Goal: Complete application form: Complete application form

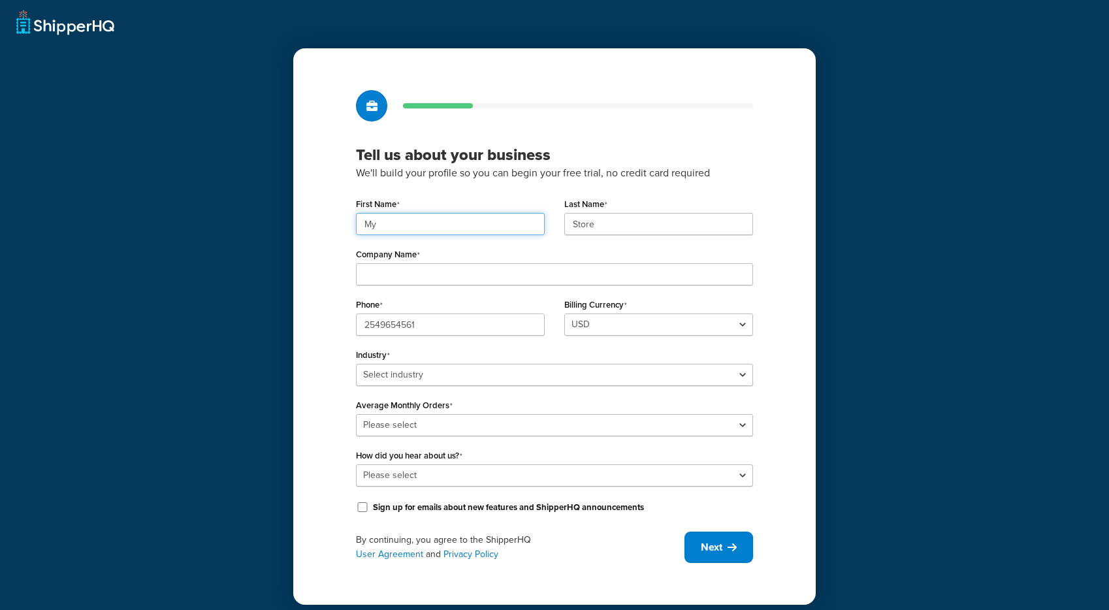
click at [519, 225] on input "My" at bounding box center [450, 224] width 189 height 22
type input "M"
type input "A"
type input "[PERSON_NAME]"
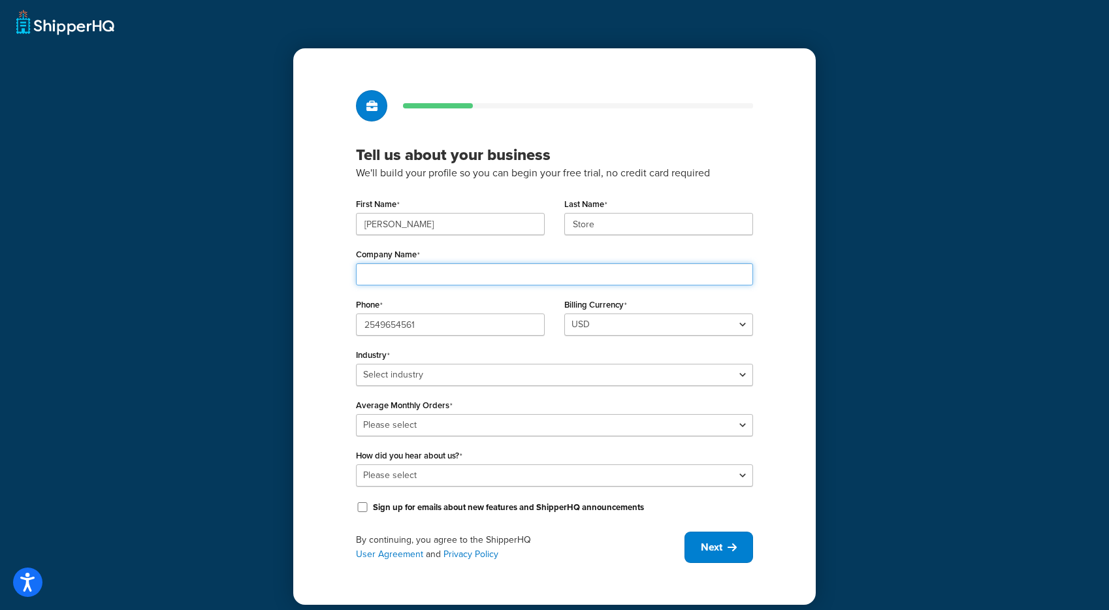
click at [503, 281] on input "Company Name" at bounding box center [554, 274] width 397 height 22
type input "Hard Eight Marketplace"
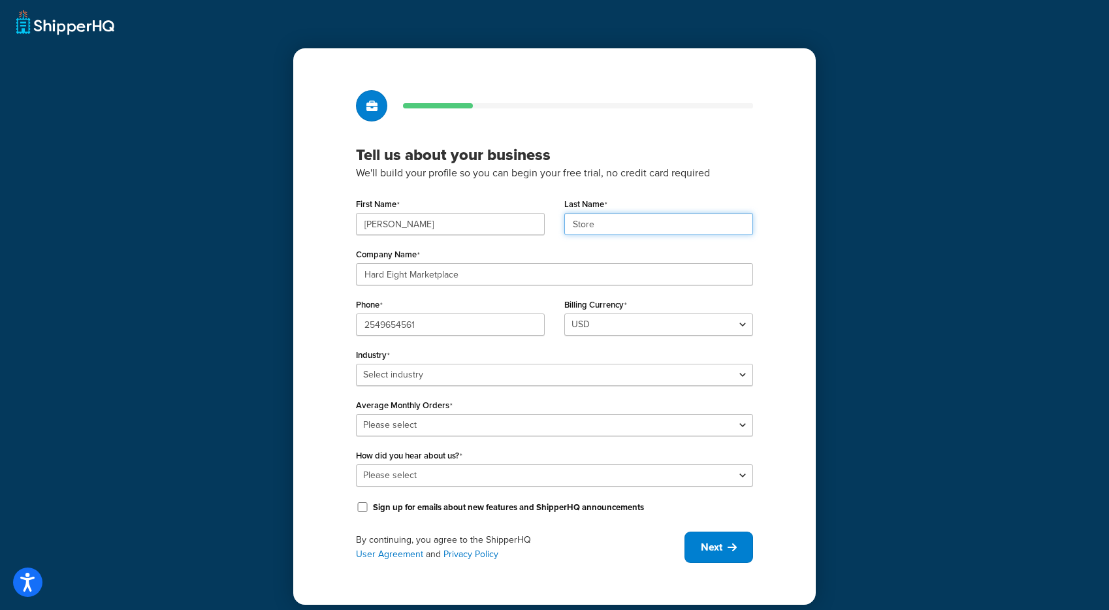
click at [625, 224] on input "Store" at bounding box center [658, 224] width 189 height 22
click at [577, 221] on input "Store" at bounding box center [658, 224] width 189 height 22
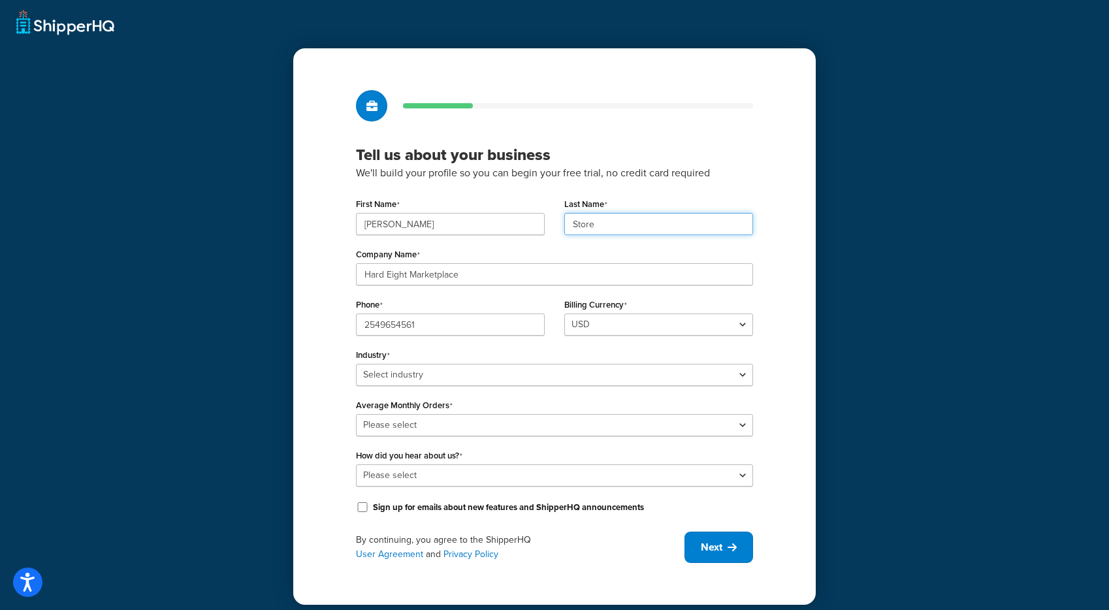
click at [577, 221] on input "Store" at bounding box center [658, 224] width 189 height 22
type input "b"
type input "[PERSON_NAME]"
click at [501, 326] on input "2549654561" at bounding box center [450, 325] width 189 height 22
click at [508, 355] on div "Industry Select industry Automotive Adult Agriculture Alcohol, Tobacco & CBD Ar…" at bounding box center [554, 366] width 397 height 40
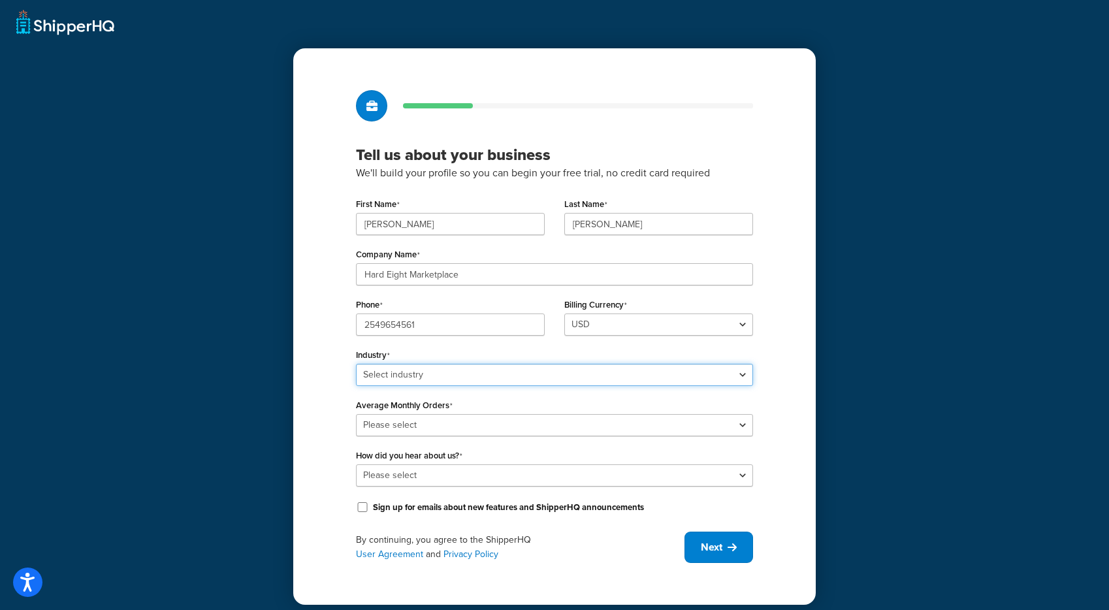
click at [498, 381] on select "Select industry Automotive Adult Agriculture Alcohol, Tobacco & CBD Arts & Craf…" at bounding box center [554, 375] width 397 height 22
select select "15"
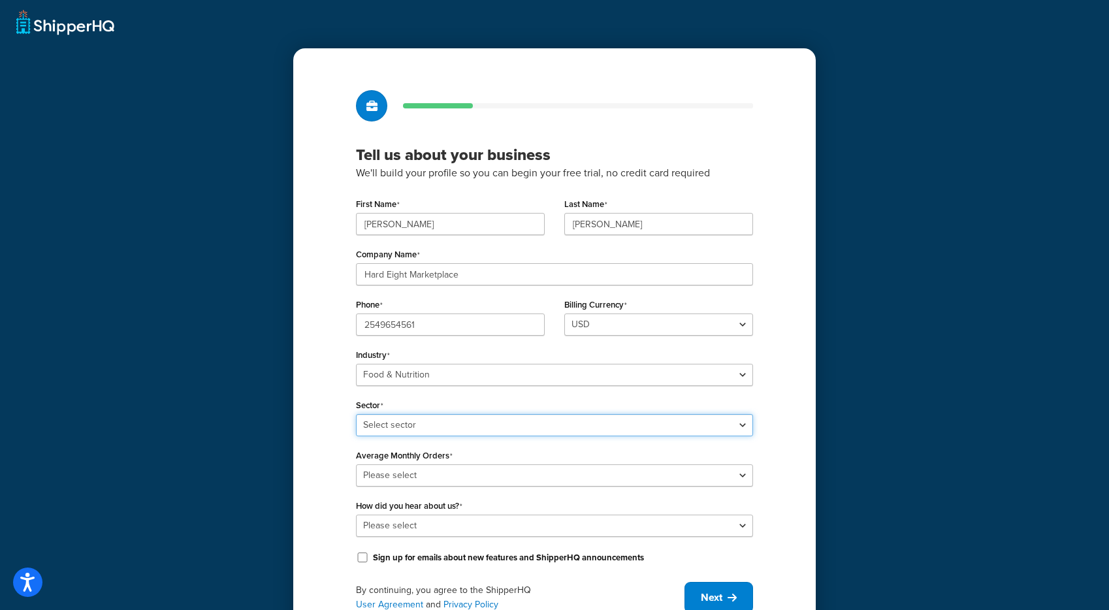
click at [439, 423] on select "Select sector Baby Food Bakery Bulk Foods Catering Chocolate & Confections Coff…" at bounding box center [554, 425] width 397 height 22
click at [436, 424] on select "Select sector Baby Food Bakery Bulk Foods Catering Chocolate & Confections Coff…" at bounding box center [554, 425] width 397 height 22
select select "34"
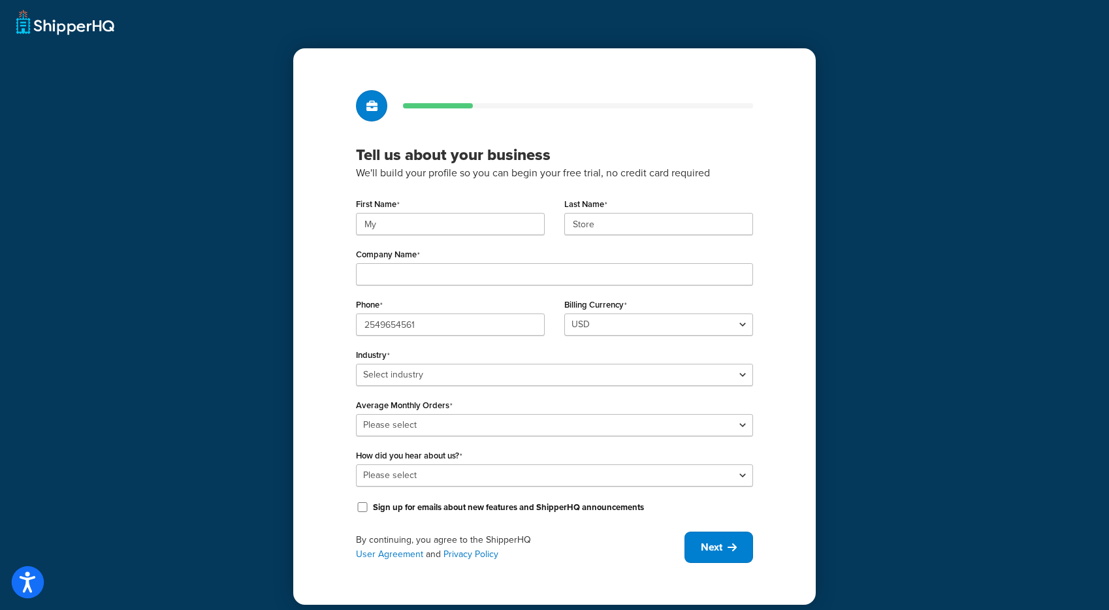
click at [26, 587] on icon "Open accessiBe: accessibility options, statement and help" at bounding box center [28, 584] width 16 height 17
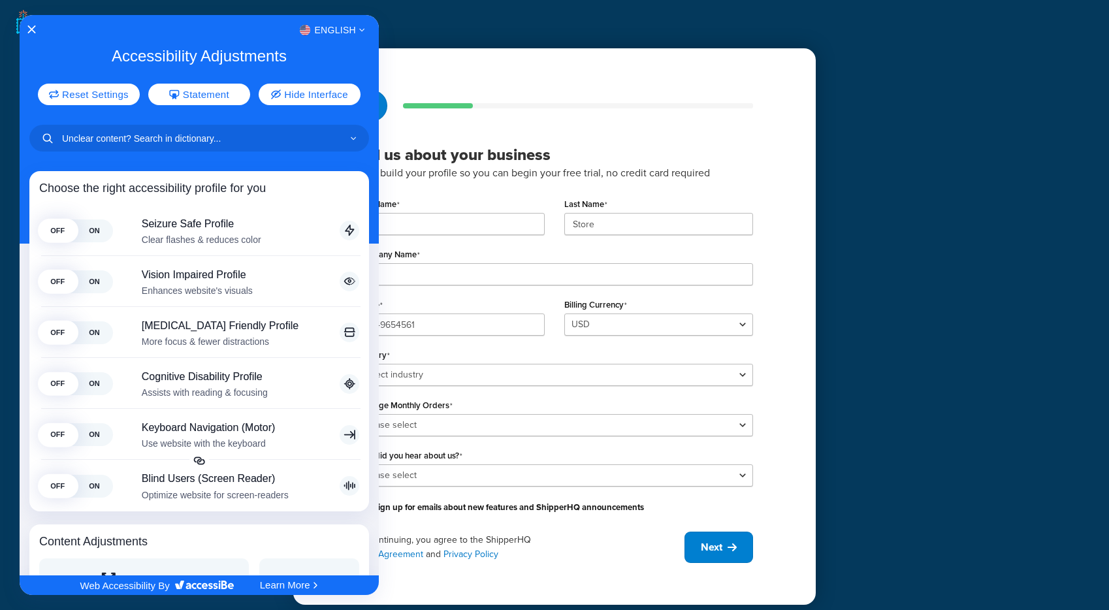
click at [27, 22] on div "English" at bounding box center [199, 30] width 359 height 17
click at [31, 35] on button "Close Accessibility Interface" at bounding box center [31, 30] width 9 height 10
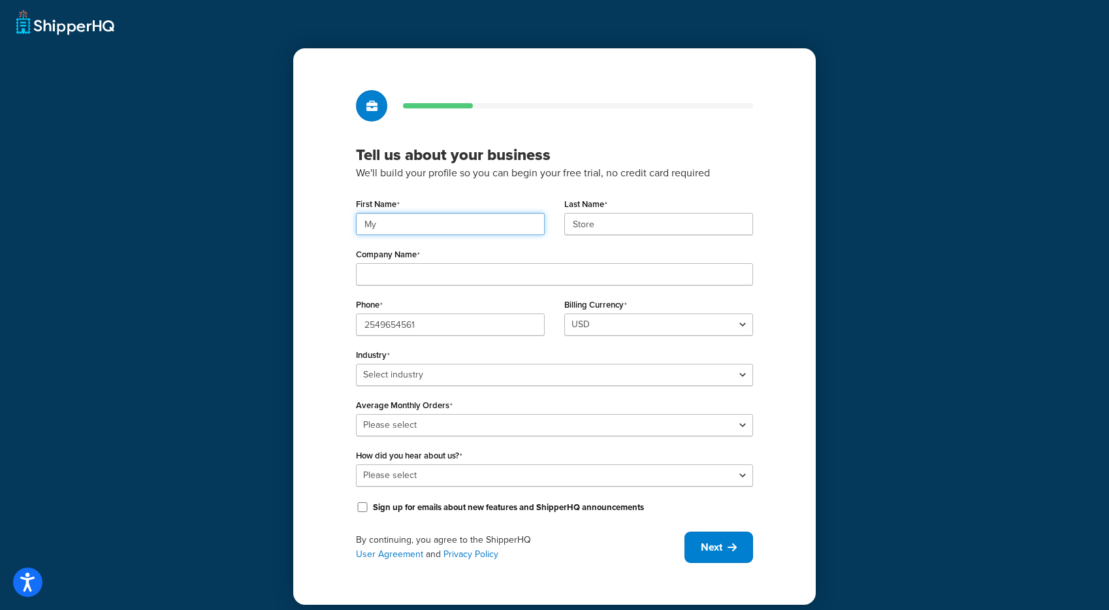
click at [468, 214] on input "My" at bounding box center [450, 224] width 189 height 22
click at [468, 153] on h3 "Tell us about your business" at bounding box center [554, 155] width 397 height 20
click at [441, 225] on input "My" at bounding box center [450, 224] width 189 height 22
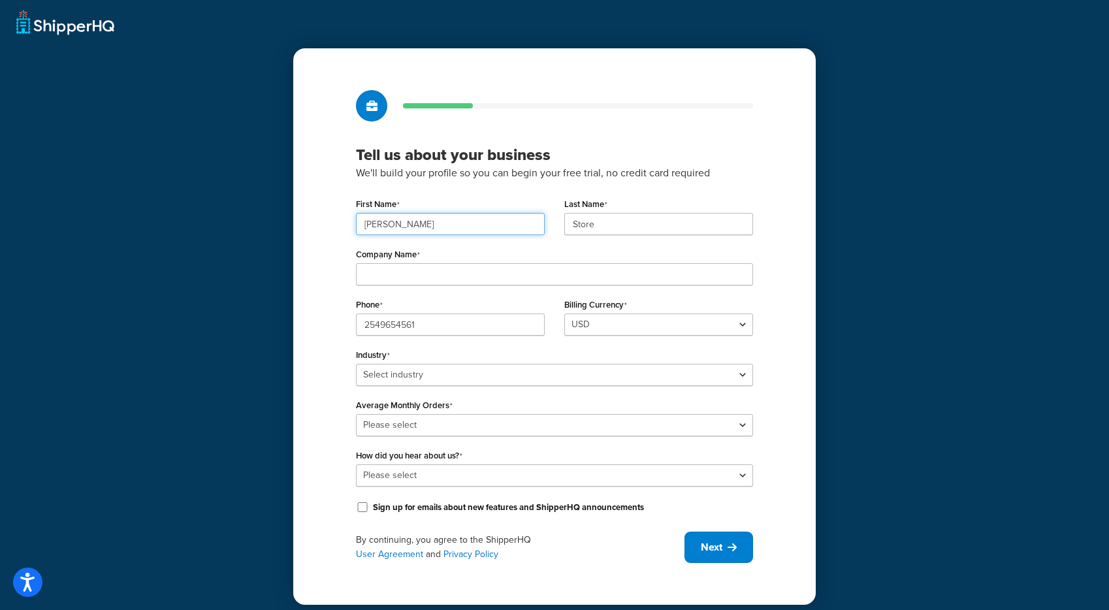
type input "Lacy"
type input "Butler"
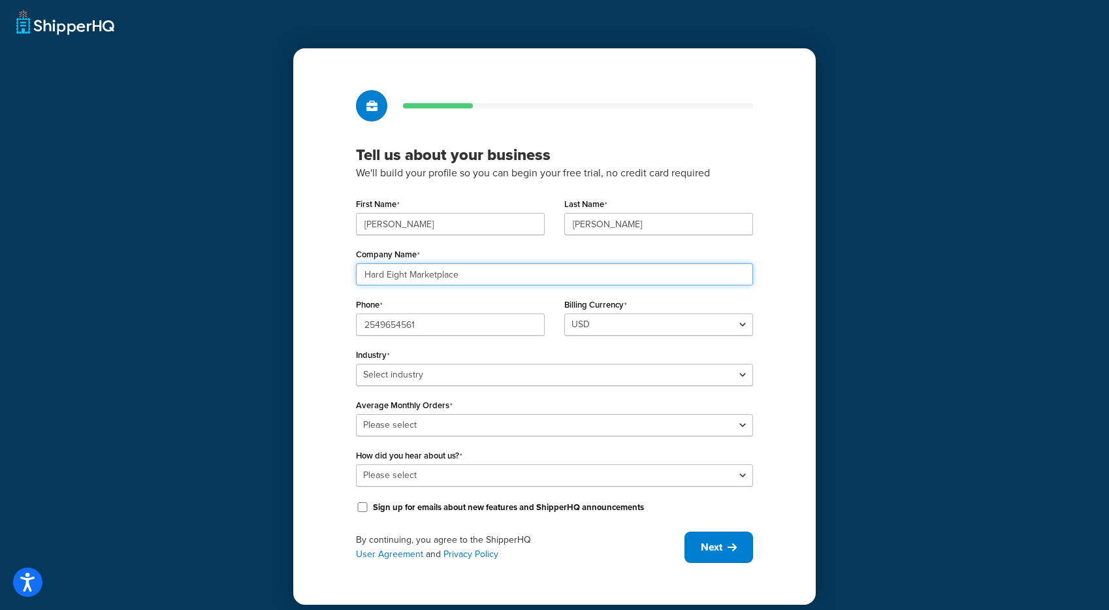
type input "Hard Eight Marketplace"
click at [430, 325] on input "2549654561" at bounding box center [450, 325] width 189 height 22
click at [332, 359] on div "Tell us about your business We'll build your profile so you can begin your free…" at bounding box center [554, 326] width 523 height 556
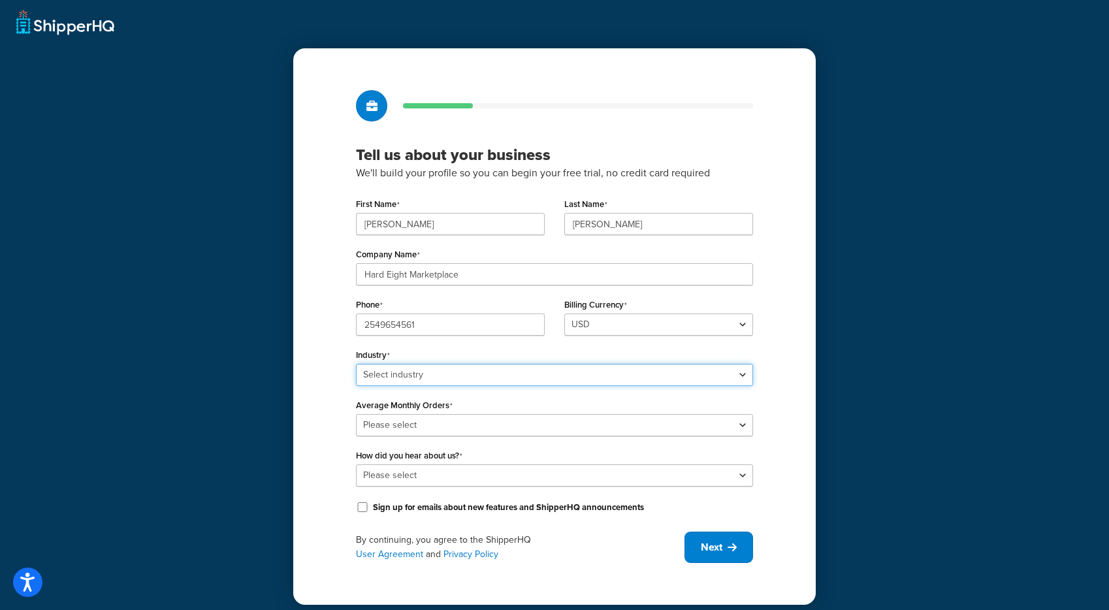
click at [395, 372] on select "Select industry Automotive Adult Agriculture Alcohol, Tobacco & CBD Arts & Craf…" at bounding box center [554, 375] width 397 height 22
select select "15"
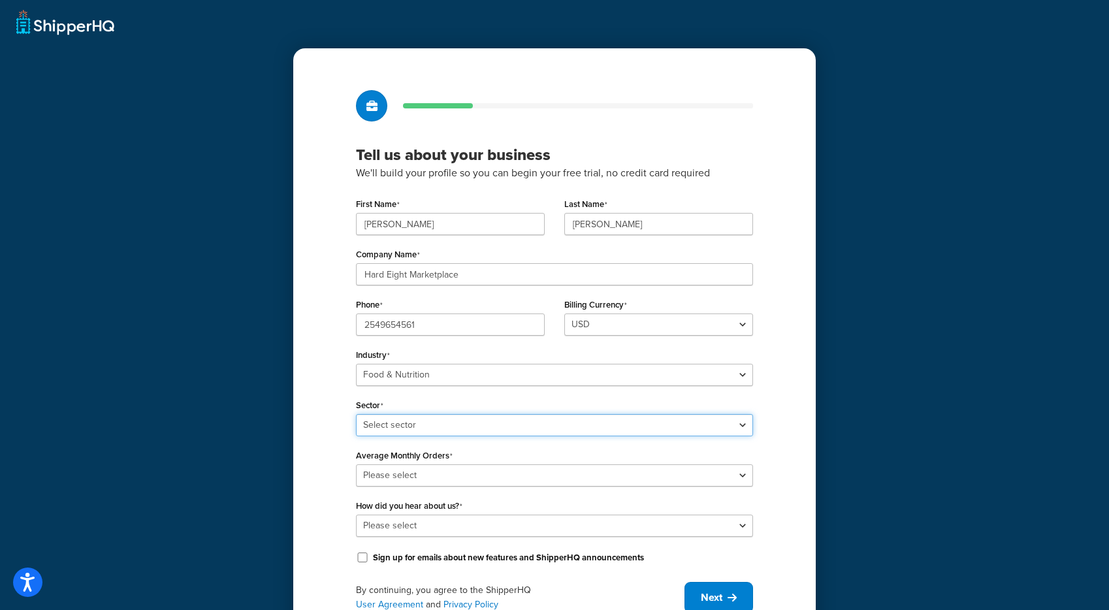
click at [440, 426] on select "Select sector Baby Food Bakery Bulk Foods Catering Chocolate & Confections Coff…" at bounding box center [554, 425] width 397 height 22
select select "34"
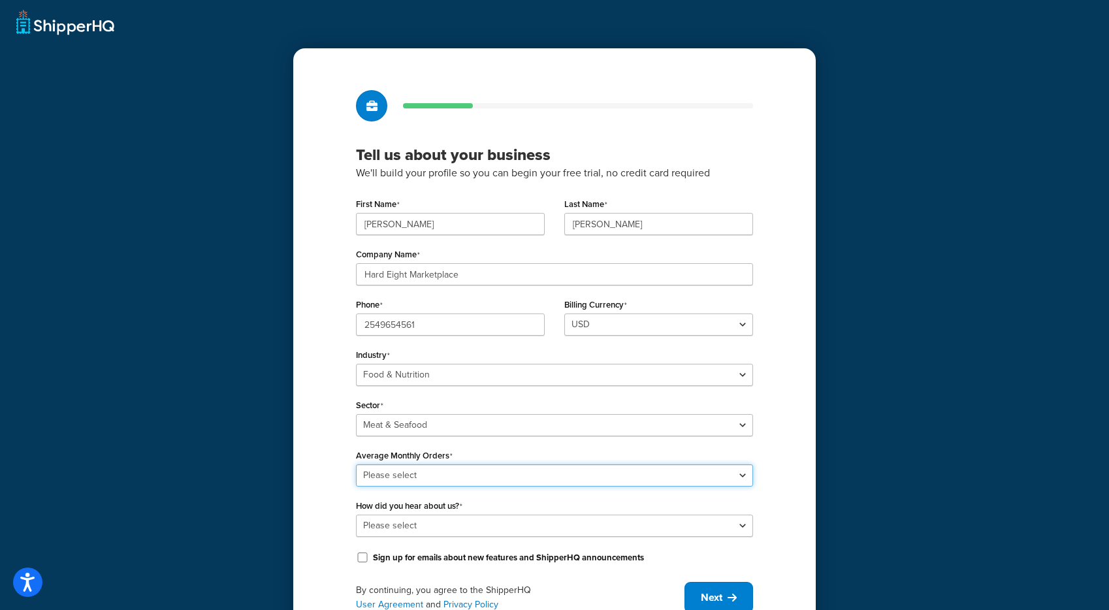
click at [429, 469] on select "Please select 0-500 501-1,000 1,001-10,000 10,001-20,000 Over 20,000" at bounding box center [554, 475] width 397 height 22
select select "1"
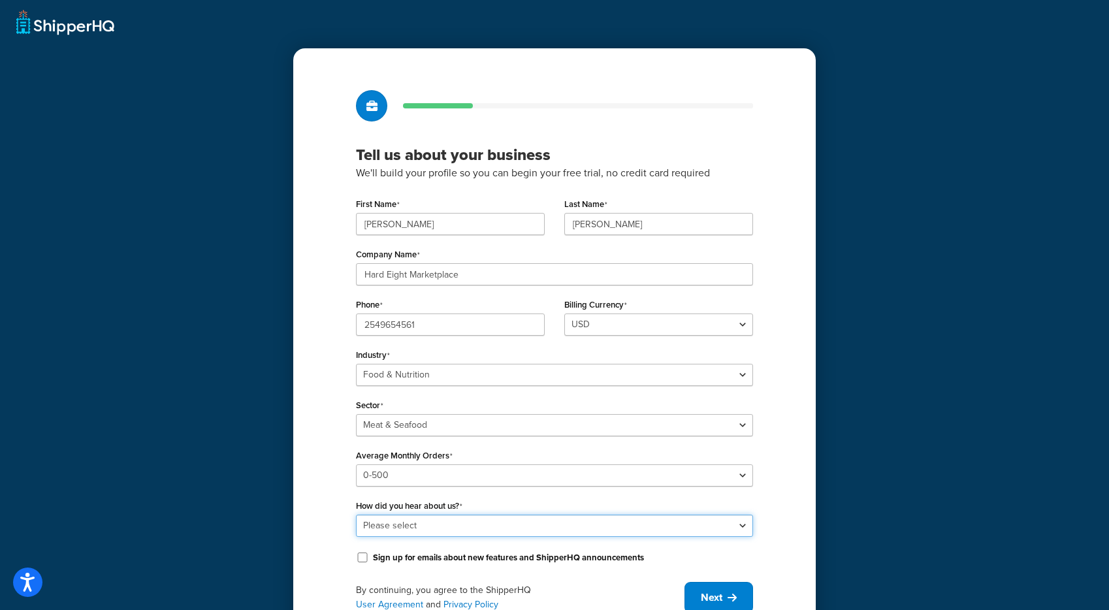
click at [406, 529] on select "Please select Online Search App Store or Marketplace Listing Referred by Agency…" at bounding box center [554, 526] width 397 height 22
select select "10"
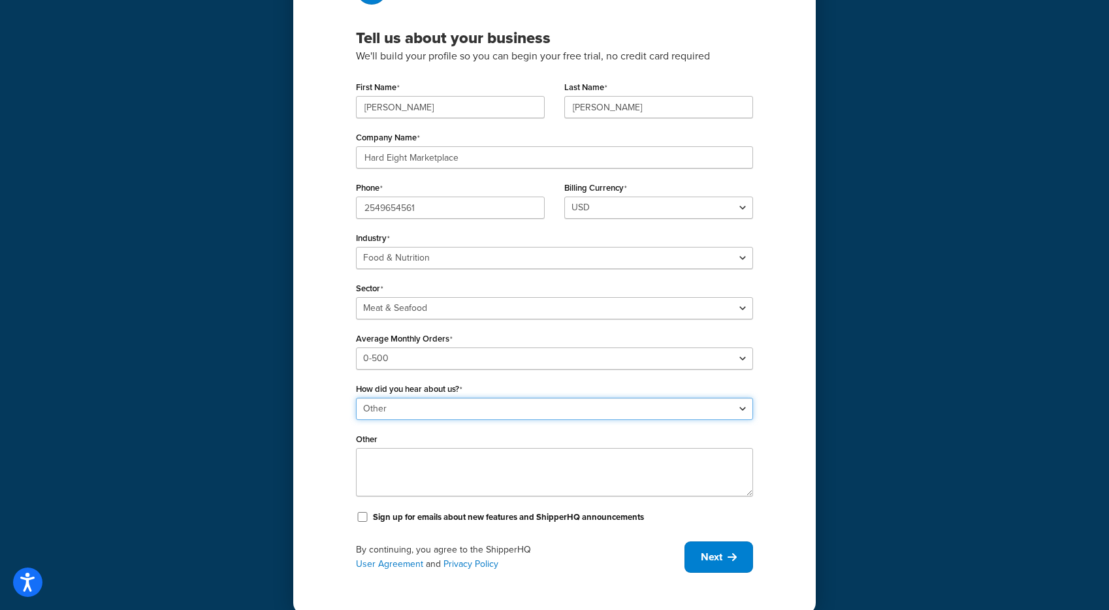
scroll to position [135, 0]
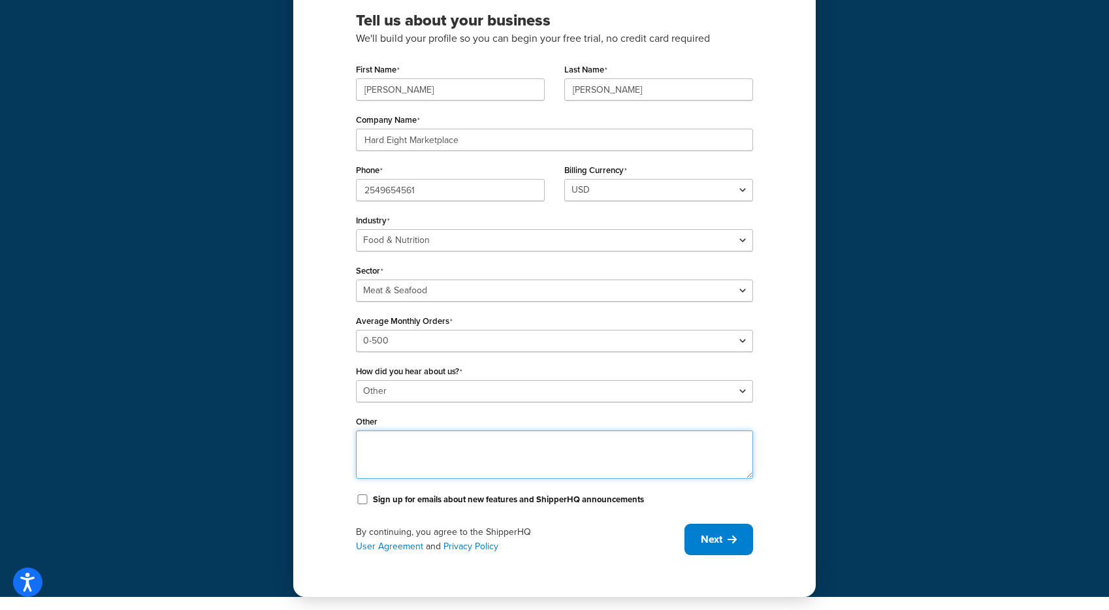
click at [458, 449] on textarea "Other" at bounding box center [554, 454] width 397 height 48
type textarea "We have an existing account already that we just need to connect"
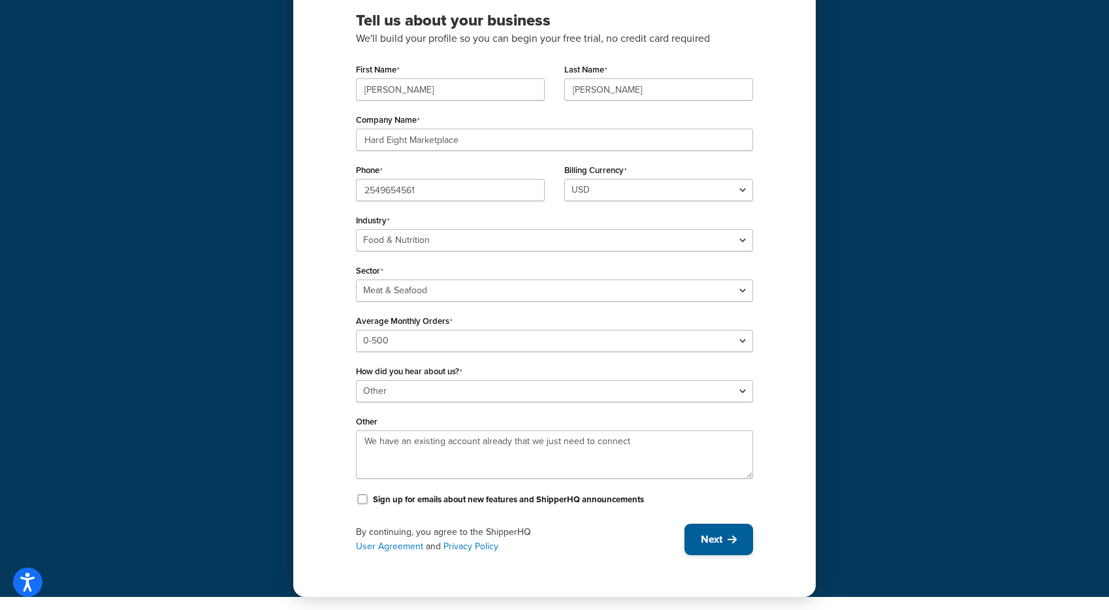
click at [711, 540] on span "Next" at bounding box center [712, 539] width 22 height 14
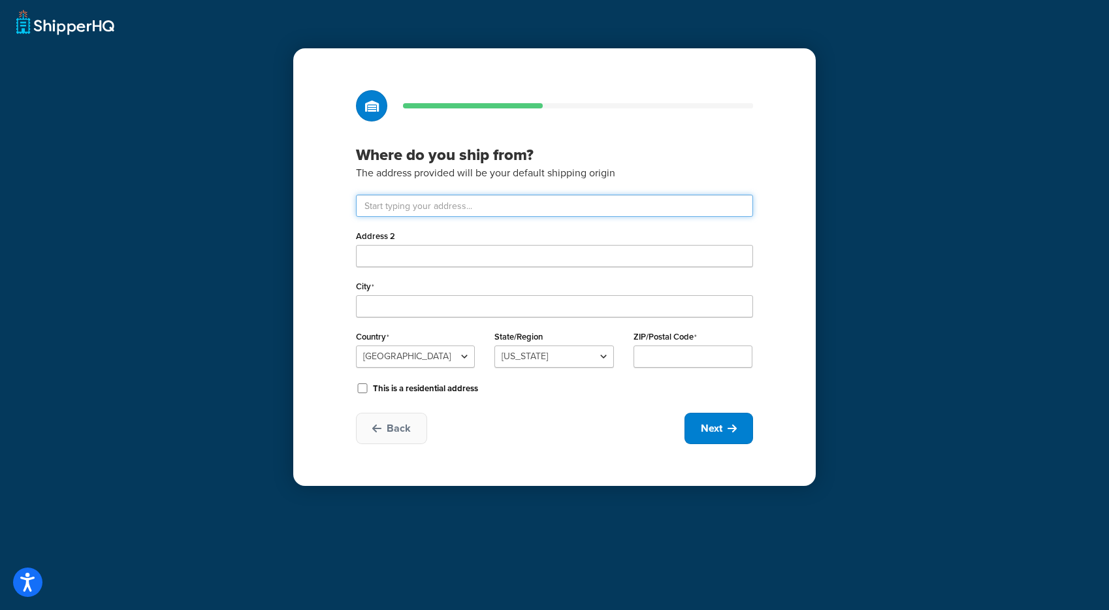
click at [513, 210] on input "text" at bounding box center [554, 206] width 397 height 22
click at [630, 118] on div at bounding box center [554, 105] width 397 height 31
click at [542, 203] on input "text" at bounding box center [554, 206] width 397 height 22
type input "2112 W Washington St"
type input "Stephenville"
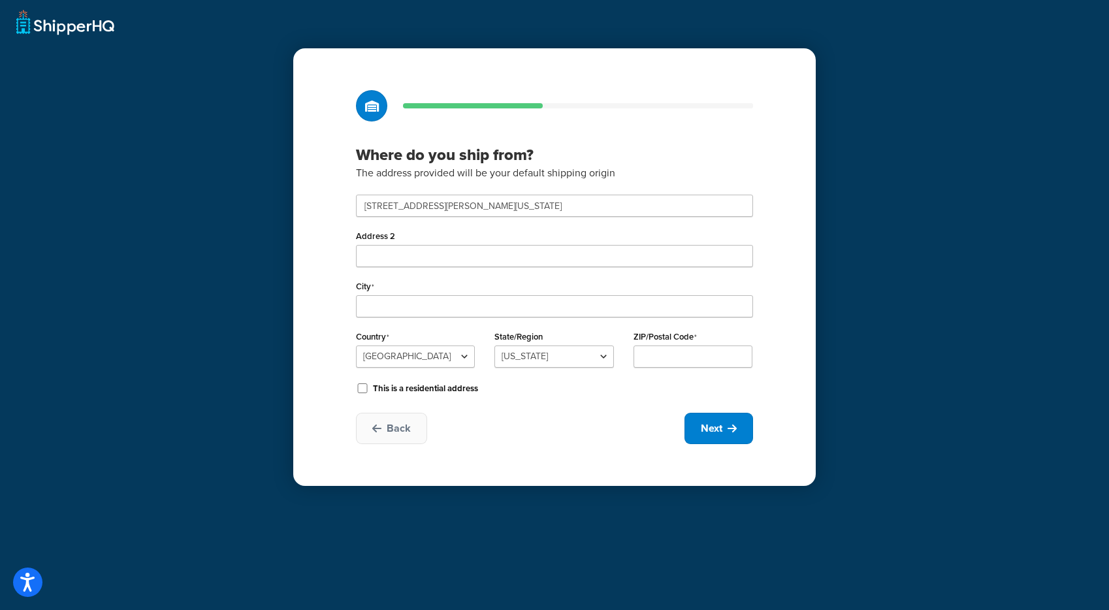
select select "43"
type input "76401"
click at [722, 429] on span "Next" at bounding box center [712, 428] width 22 height 14
select select "1"
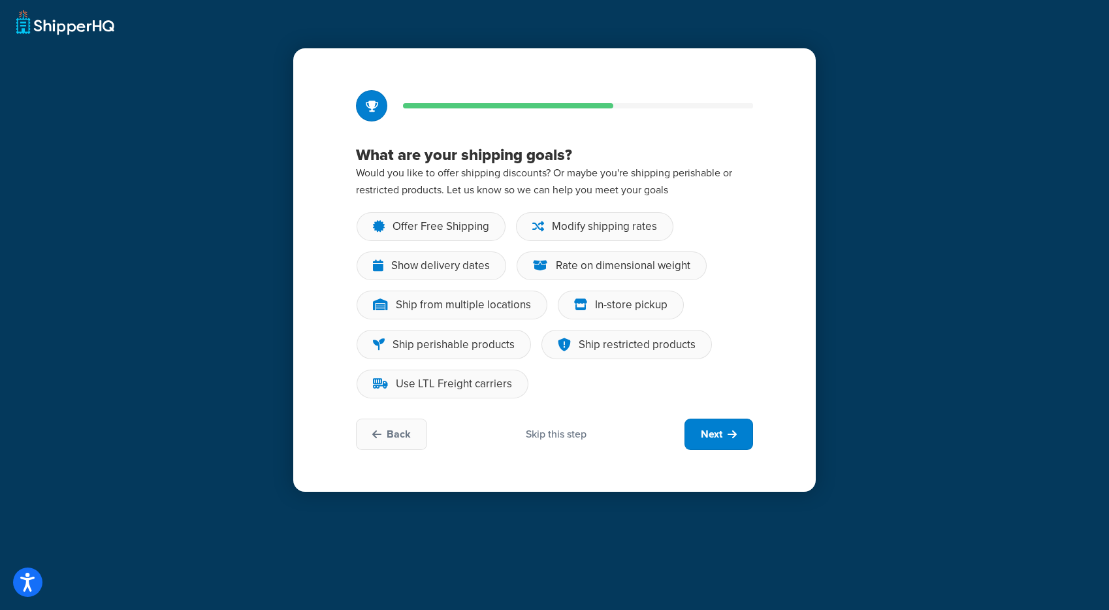
click at [571, 438] on div "Skip this step" at bounding box center [556, 434] width 61 height 14
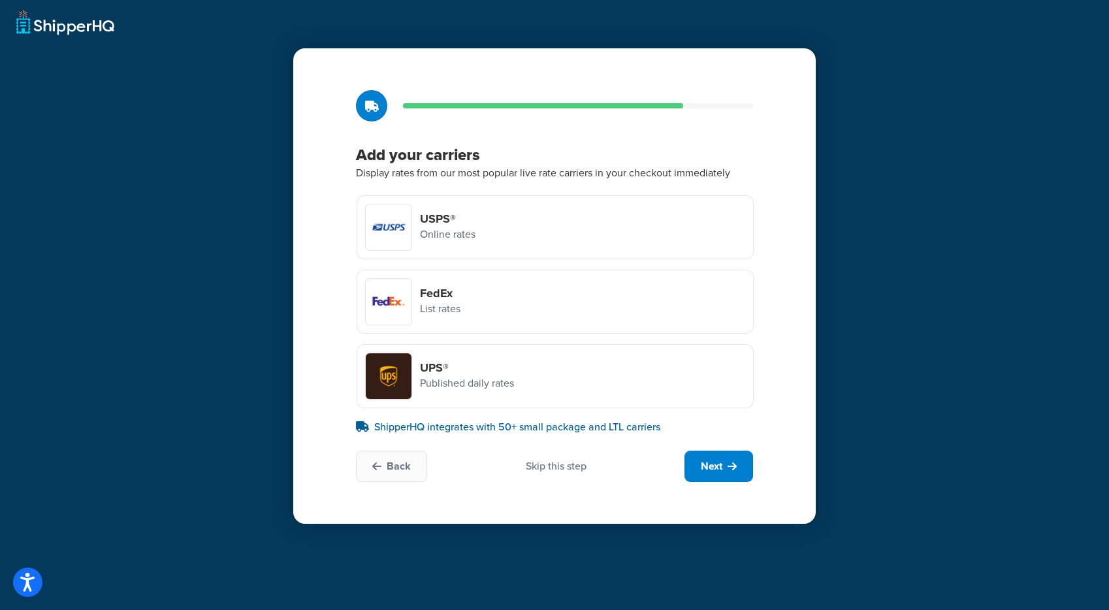
click at [448, 306] on p "List rates" at bounding box center [440, 308] width 40 height 17
click at [0, 0] on input "FedEx List rates" at bounding box center [0, 0] width 0 height 0
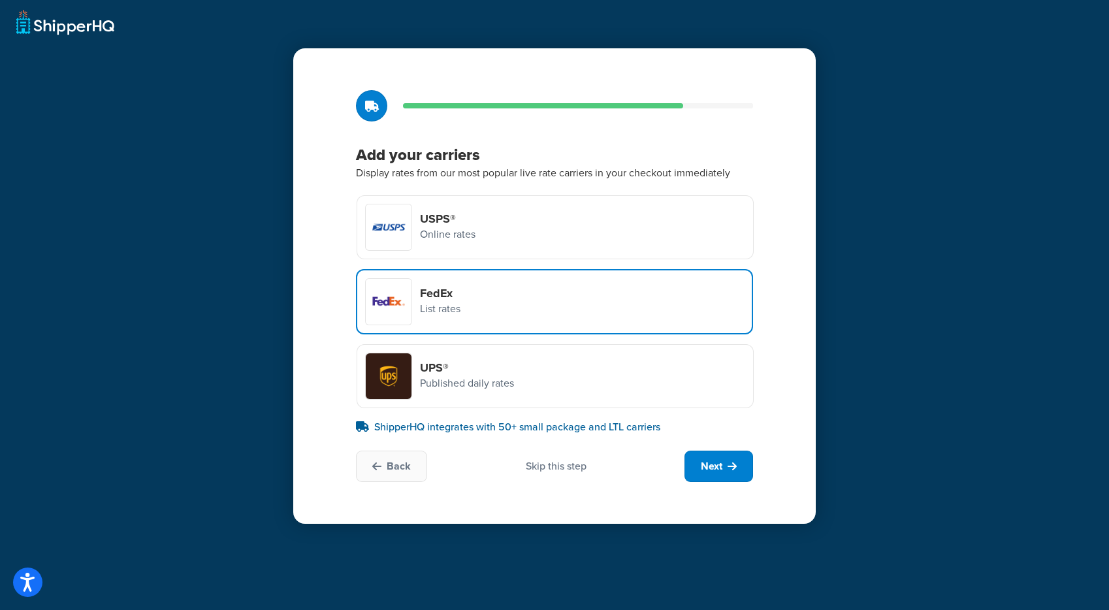
click at [476, 368] on h4 "UPS®" at bounding box center [467, 368] width 94 height 14
click at [0, 0] on input "UPS® Published daily rates" at bounding box center [0, 0] width 0 height 0
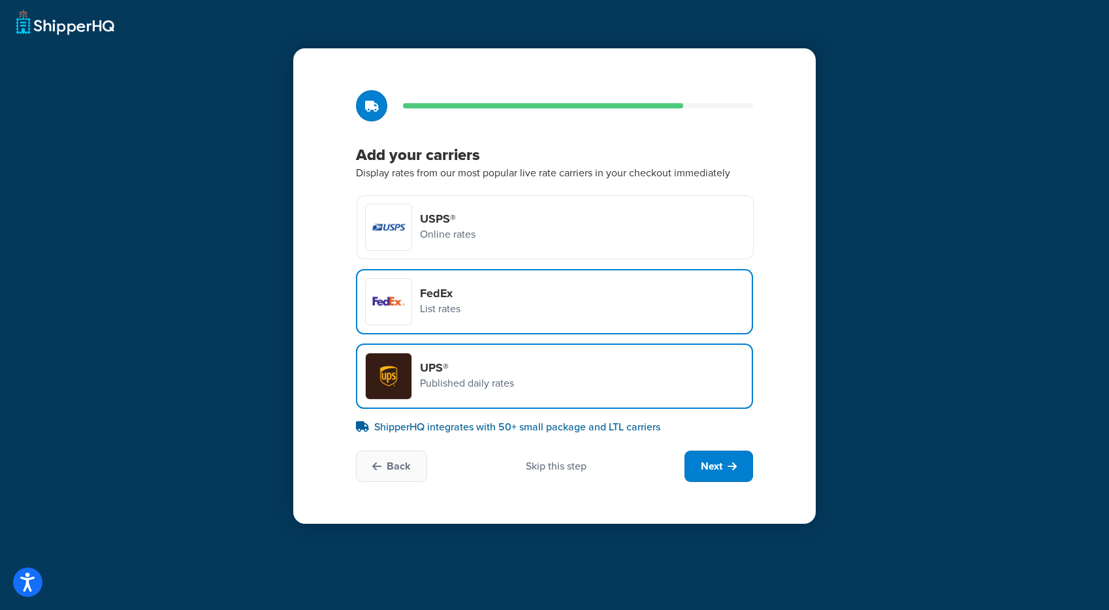
click at [504, 210] on div "USPS® Online rates" at bounding box center [555, 227] width 397 height 64
click at [0, 0] on input "USPS® Online rates" at bounding box center [0, 0] width 0 height 0
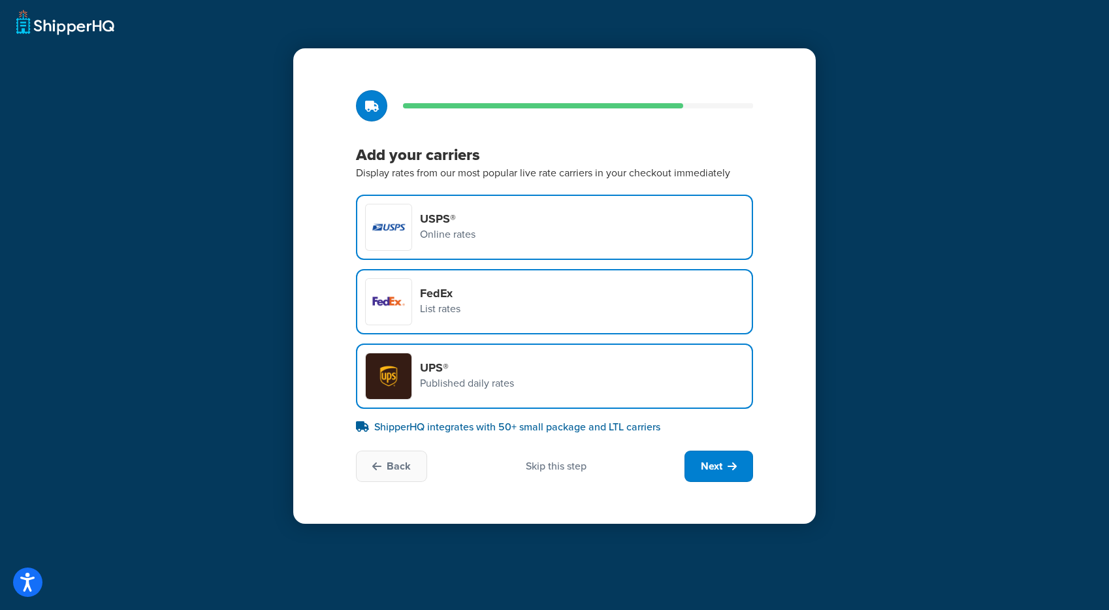
click at [492, 406] on div "UPS® Published daily rates" at bounding box center [554, 376] width 397 height 65
click at [0, 0] on input "UPS® Published daily rates" at bounding box center [0, 0] width 0 height 0
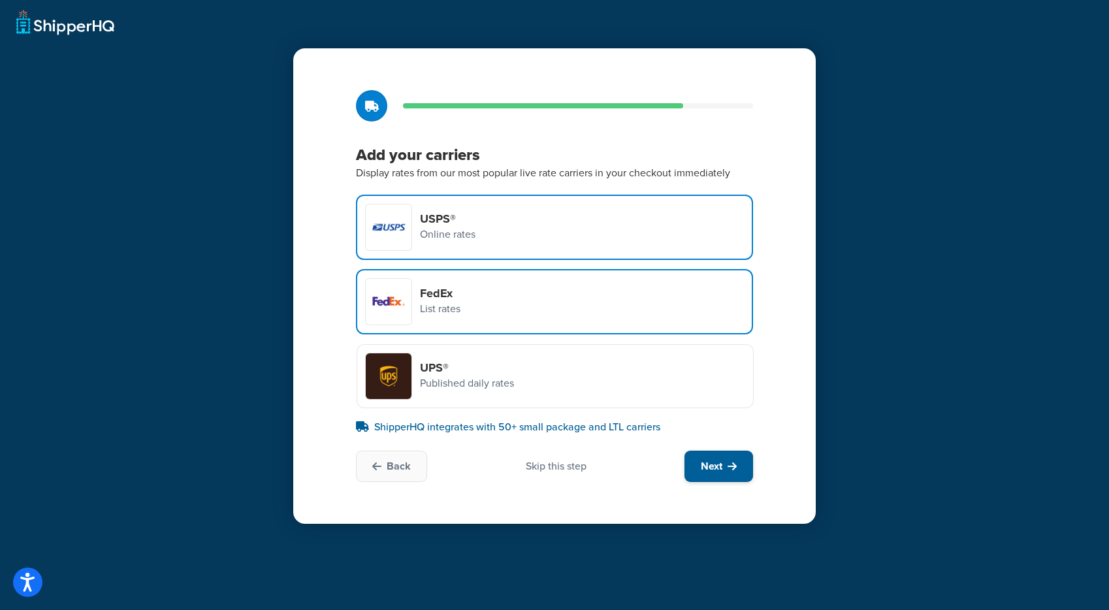
click at [739, 462] on button "Next" at bounding box center [718, 466] width 69 height 31
click at [720, 476] on button "Next" at bounding box center [718, 466] width 69 height 31
click at [720, 475] on button "Next" at bounding box center [718, 466] width 69 height 31
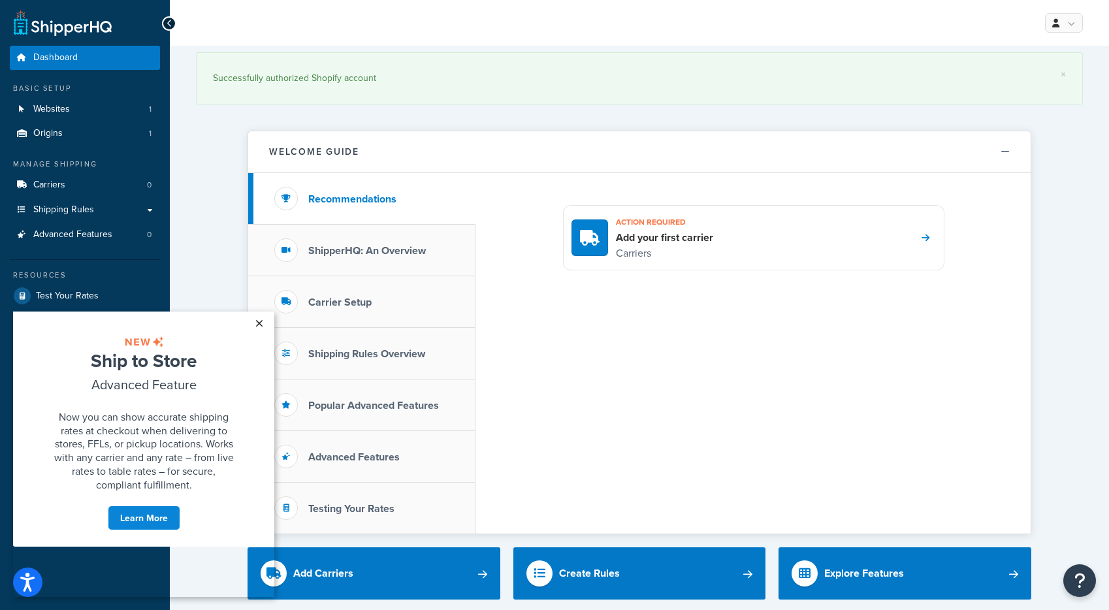
click at [262, 323] on link "×" at bounding box center [259, 324] width 23 height 24
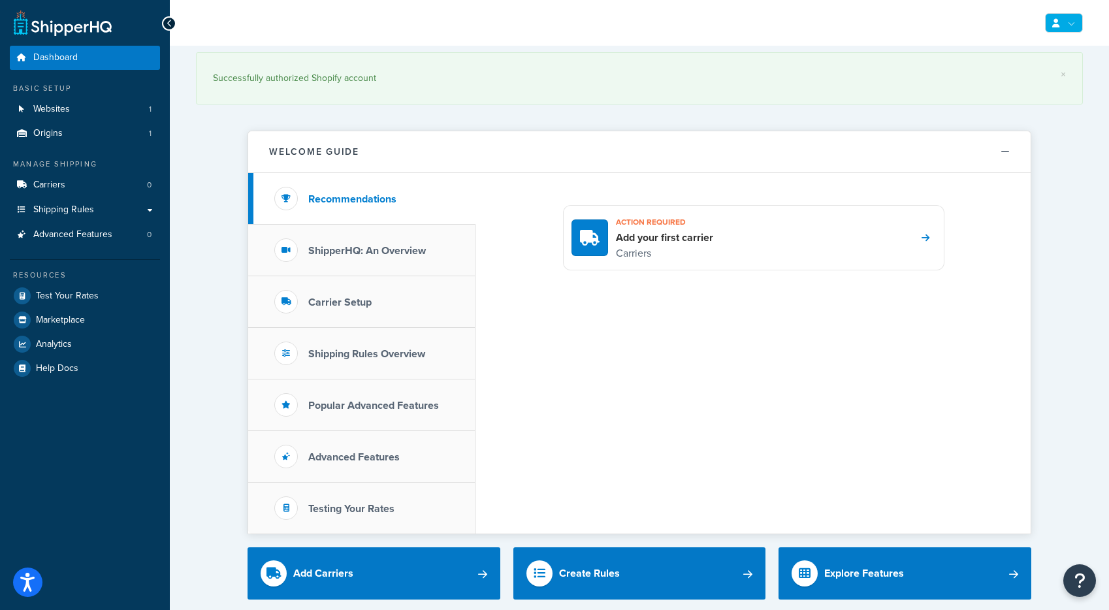
click at [1069, 19] on link at bounding box center [1064, 23] width 38 height 20
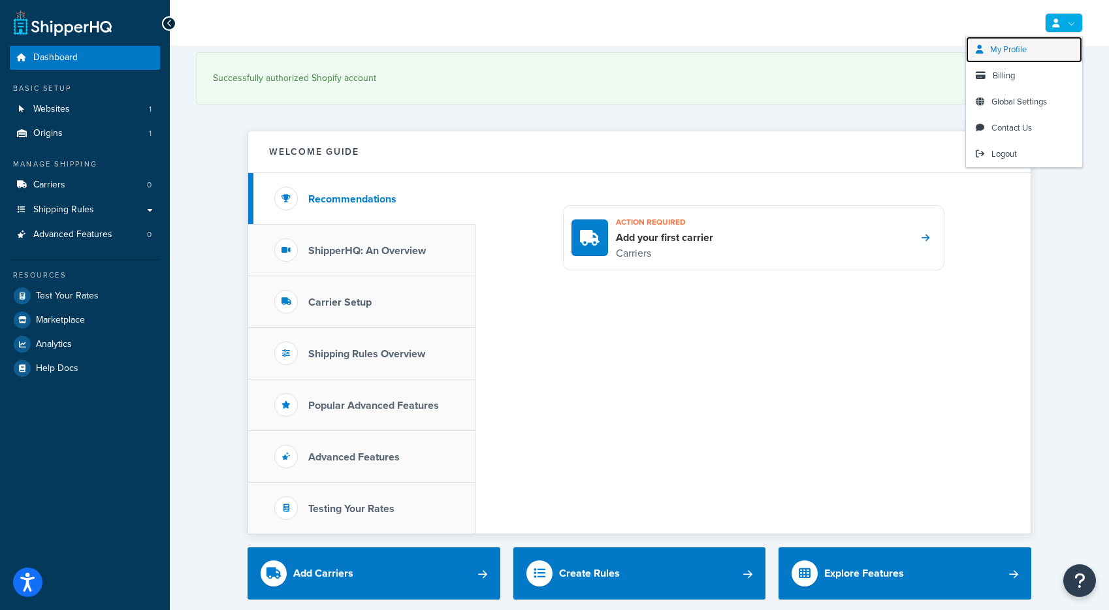
click at [1030, 51] on link "My Profile" at bounding box center [1024, 50] width 116 height 26
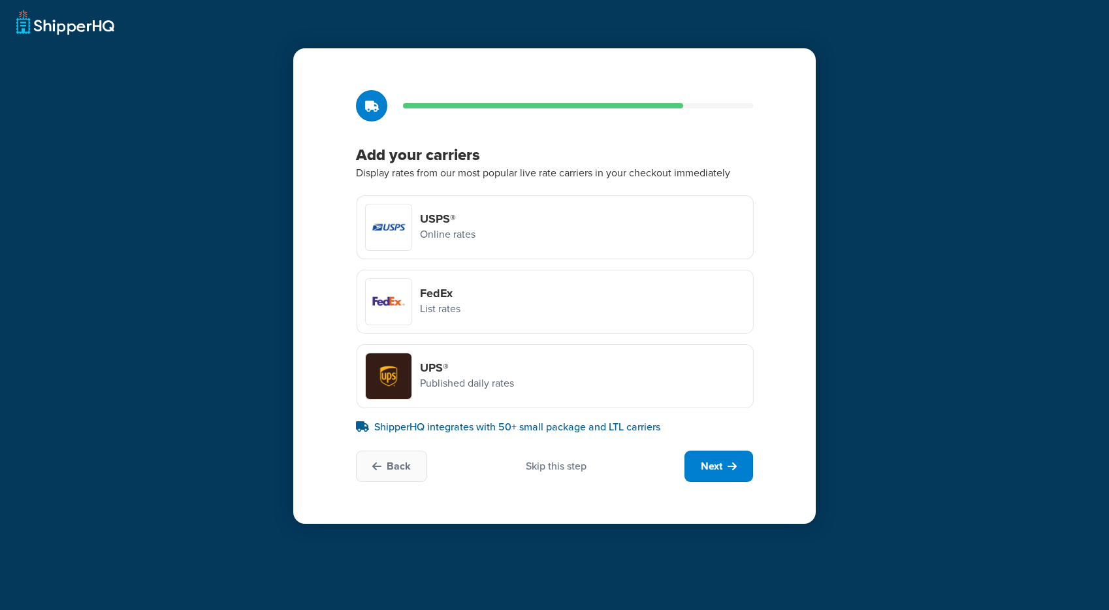
click at [483, 301] on div "FedEx List rates" at bounding box center [555, 302] width 397 height 64
click at [0, 0] on input "FedEx List rates" at bounding box center [0, 0] width 0 height 0
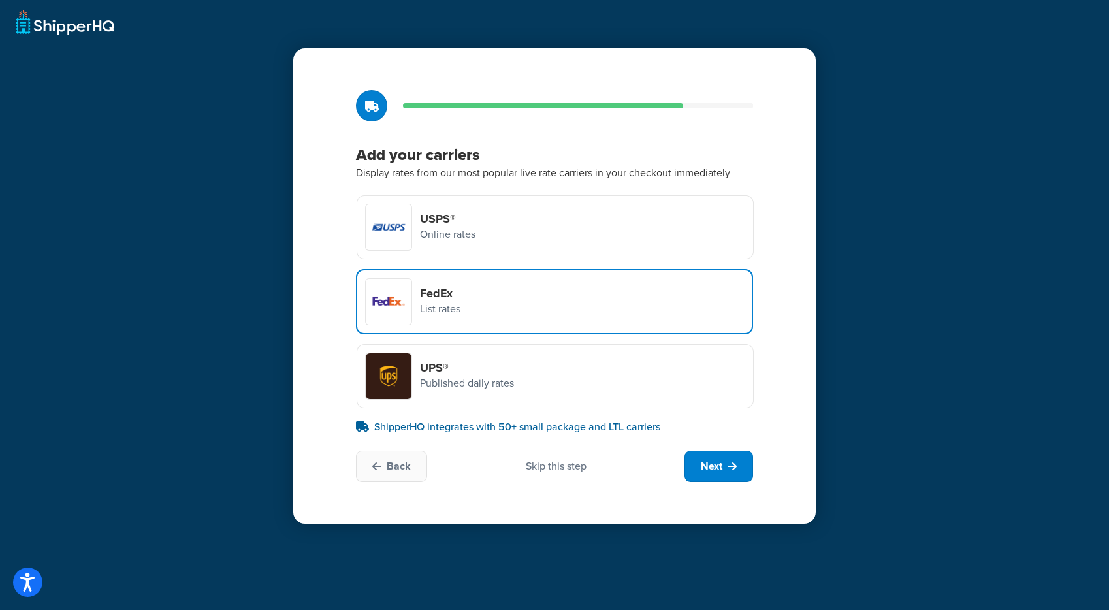
click at [480, 236] on div "USPS® Online rates" at bounding box center [555, 227] width 397 height 64
click at [0, 0] on input "USPS® Online rates" at bounding box center [0, 0] width 0 height 0
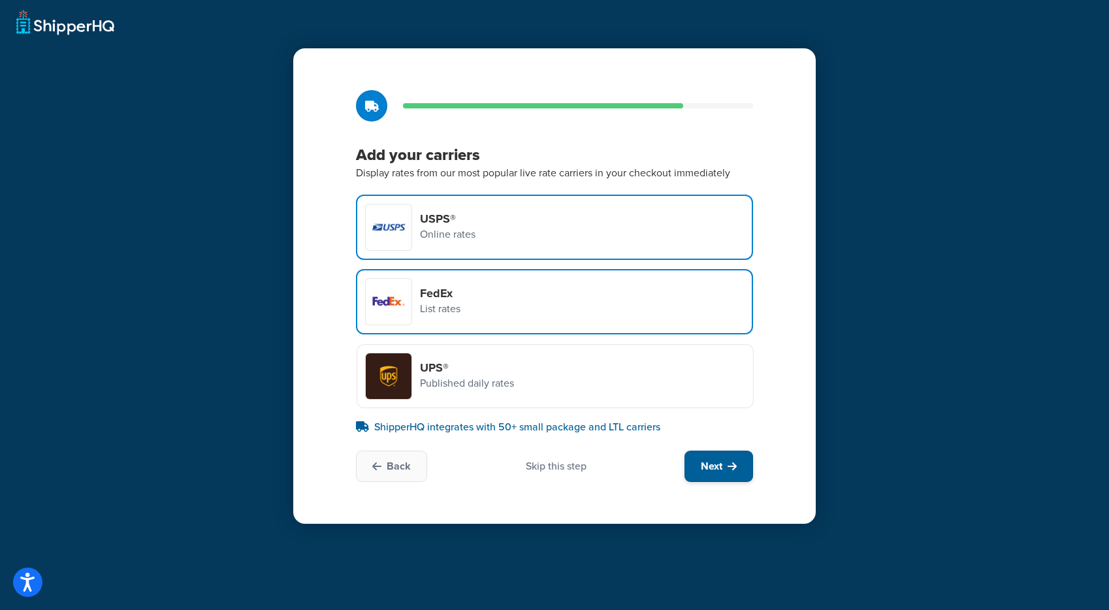
click at [702, 462] on span "Next" at bounding box center [712, 466] width 22 height 14
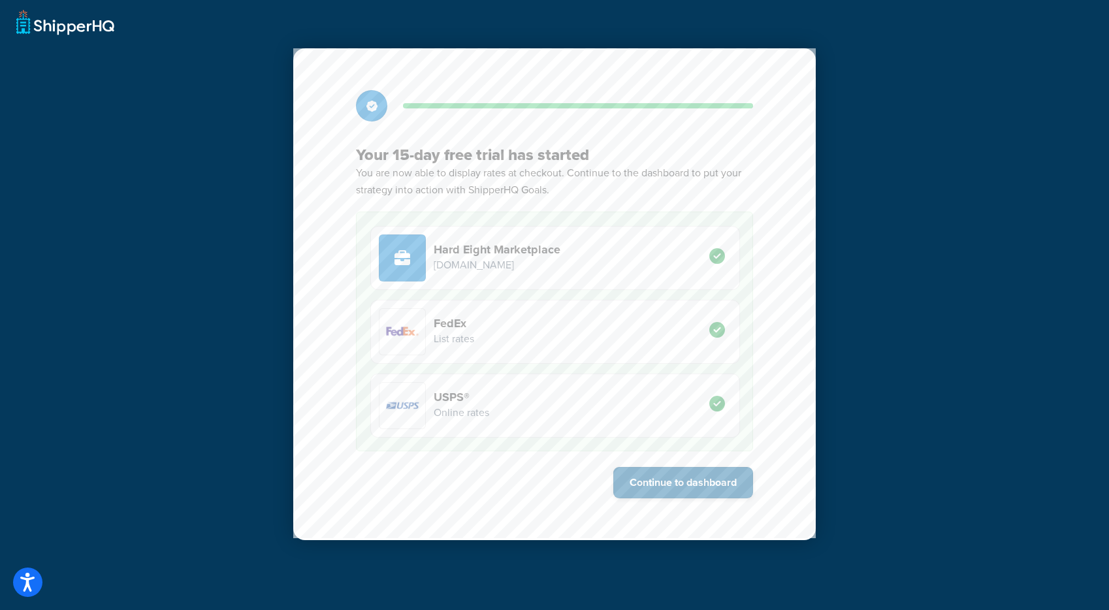
click at [717, 485] on button "Continue to dashboard" at bounding box center [683, 482] width 140 height 31
